Goal: Register for event/course

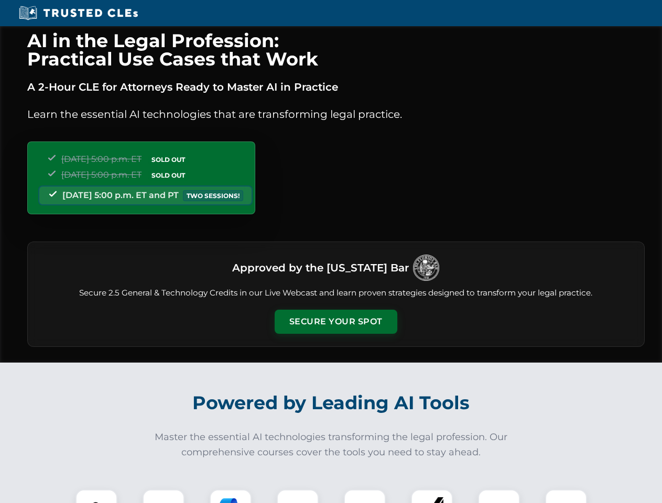
click at [336, 322] on button "Secure Your Spot" at bounding box center [336, 322] width 123 height 24
click at [97, 497] on img at bounding box center [96, 511] width 30 height 30
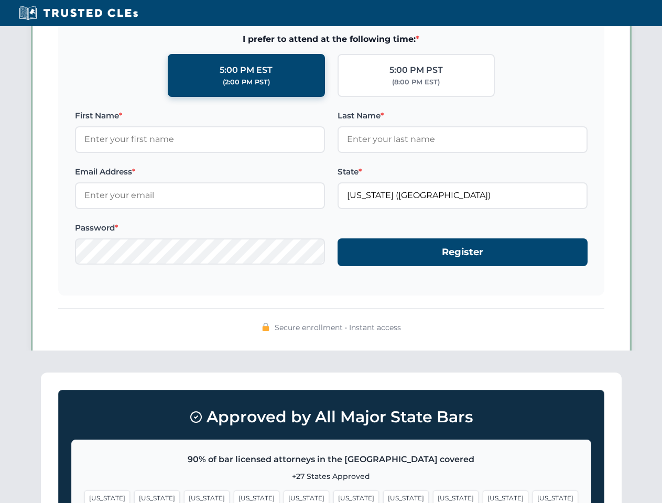
click at [383, 497] on span "[US_STATE]" at bounding box center [406, 498] width 46 height 15
click at [483, 497] on span "[US_STATE]" at bounding box center [506, 498] width 46 height 15
